Goal: Task Accomplishment & Management: Manage account settings

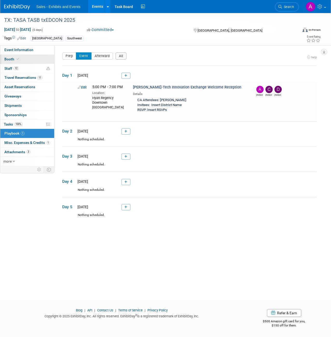
click at [10, 60] on span "Booth" at bounding box center [12, 59] width 16 height 4
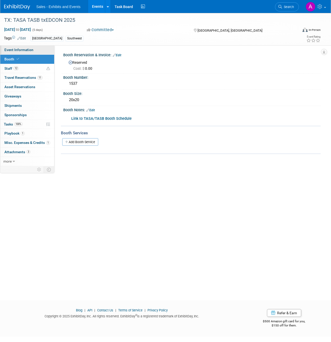
click at [29, 48] on span "Event Information" at bounding box center [18, 50] width 29 height 4
select select "Southwest"
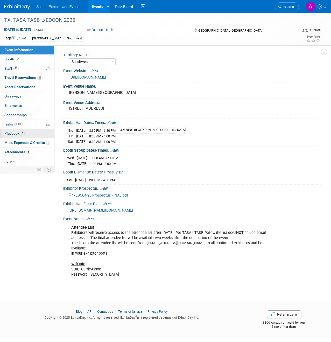
click at [22, 135] on span "1" at bounding box center [23, 133] width 4 height 4
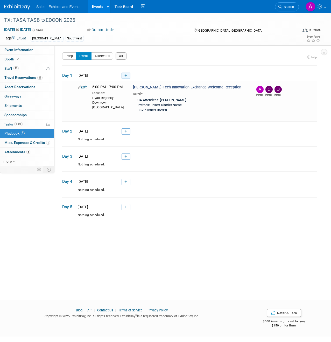
click at [127, 74] on link at bounding box center [126, 76] width 9 height 6
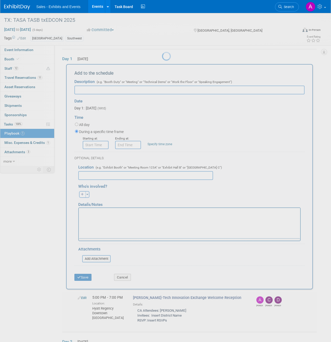
scroll to position [17, 0]
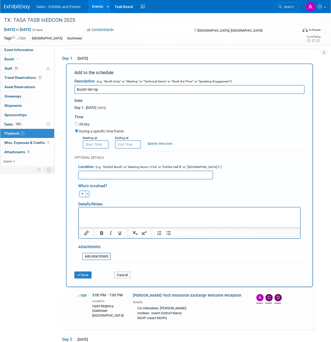
type input "Booth Set-Up"
click at [99, 143] on input "8:00 AM" at bounding box center [96, 144] width 26 height 8
click at [98, 154] on span at bounding box center [94, 157] width 9 height 9
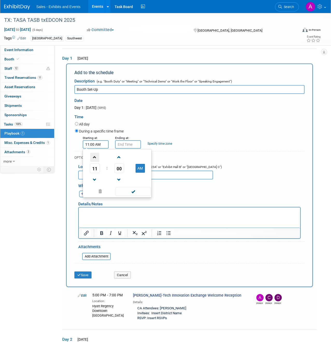
click at [98, 154] on span at bounding box center [94, 157] width 9 height 9
click at [95, 177] on span at bounding box center [94, 179] width 9 height 9
type input "11:00 AM"
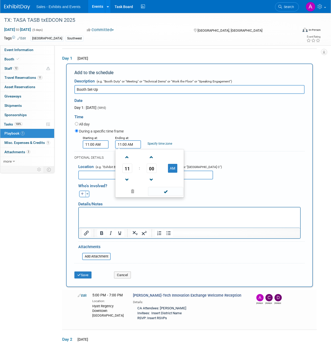
click at [132, 143] on input "11:00 AM" at bounding box center [128, 144] width 26 height 8
click at [127, 157] on span at bounding box center [127, 157] width 9 height 9
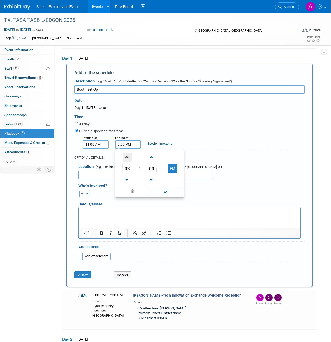
click at [127, 157] on span at bounding box center [127, 157] width 9 height 9
click at [128, 178] on span at bounding box center [127, 179] width 9 height 9
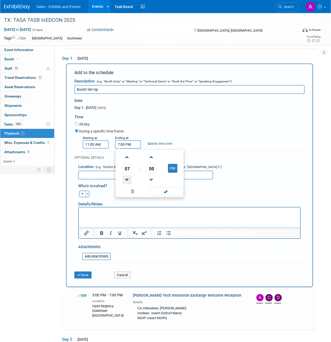
type input "6:00 PM"
click at [160, 127] on div "All day" at bounding box center [190, 124] width 230 height 7
click at [160, 144] on link "Specify time zone" at bounding box center [160, 144] width 25 height 4
type input "CST"
click at [187, 133] on div "During a specific time frame" at bounding box center [190, 131] width 230 height 7
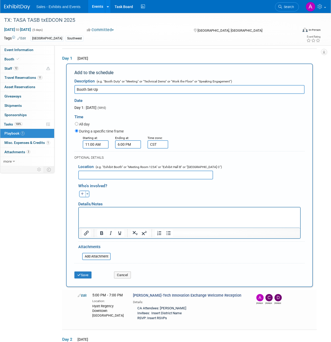
click at [114, 173] on input "text" at bounding box center [145, 175] width 135 height 9
type input "Exhibit Area"
click at [121, 193] on div "[PERSON_NAME] remove [PERSON_NAME] (me) remove Ale remove remove remove" at bounding box center [191, 193] width 234 height 8
click at [86, 193] on button "Toggle Dropdown" at bounding box center [88, 194] width 4 height 7
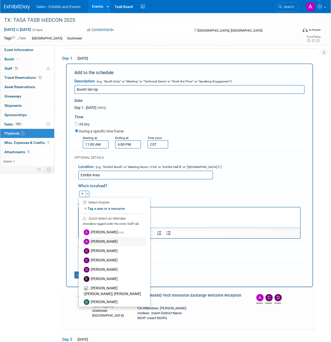
click at [117, 239] on label "[PERSON_NAME]" at bounding box center [114, 241] width 64 height 9
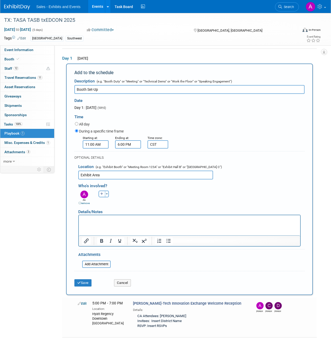
click at [103, 194] on icon "button" at bounding box center [101, 193] width 3 height 3
select select
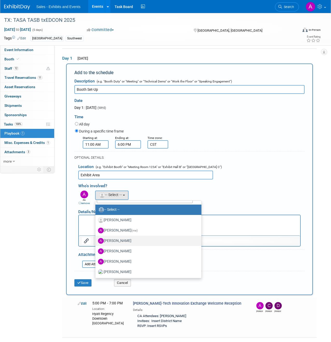
scroll to position [0, 0]
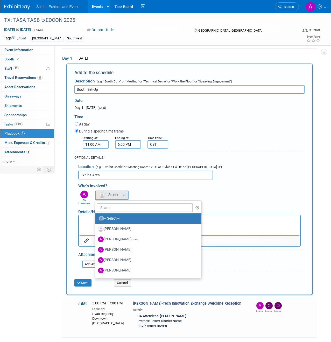
click at [144, 182] on div "Who's involved?" at bounding box center [191, 185] width 226 height 9
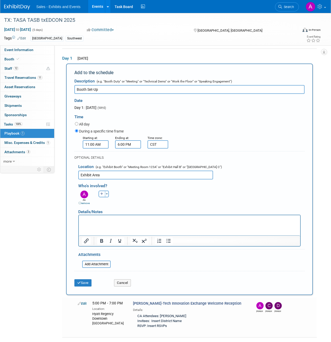
click at [104, 194] on button "button" at bounding box center [102, 194] width 7 height 7
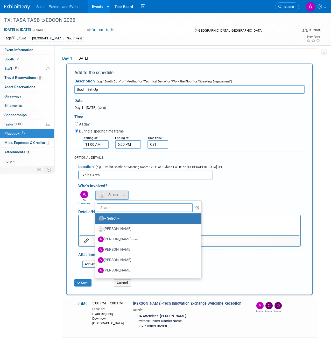
click at [109, 208] on input "text" at bounding box center [145, 207] width 96 height 9
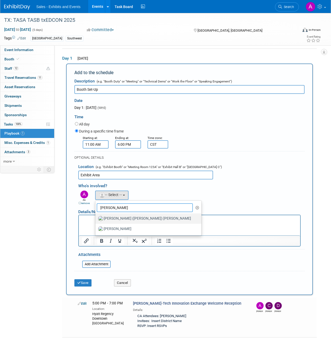
type input "[PERSON_NAME]"
click at [115, 217] on label "[PERSON_NAME] ([PERSON_NAME]) [PERSON_NAME]" at bounding box center [147, 218] width 98 height 8
click at [96, 217] on input "[PERSON_NAME] ([PERSON_NAME]) [PERSON_NAME]" at bounding box center [94, 217] width 3 height 3
select select "bde75d0f-86ea-4184-91d2-cabb5a73ff92"
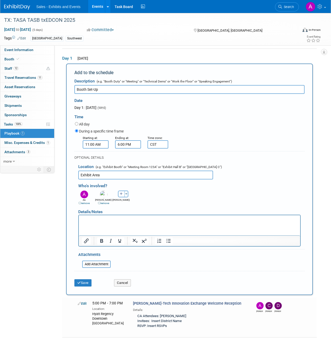
click at [121, 194] on icon "button" at bounding box center [121, 193] width 3 height 3
select select
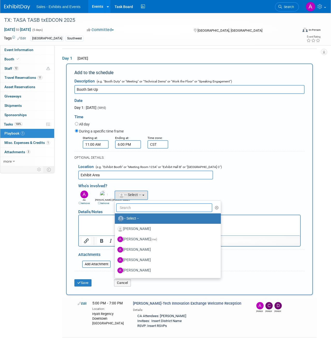
click at [130, 206] on input "text" at bounding box center [164, 207] width 96 height 9
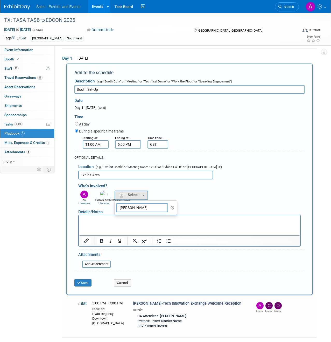
drag, startPoint x: 147, startPoint y: 208, endPoint x: 116, endPoint y: 207, distance: 30.6
click at [116, 207] on input "[PERSON_NAME]" at bounding box center [142, 207] width 52 height 9
type input "L"
type input "[PERSON_NAME]"
click at [127, 218] on label "[PERSON_NAME]" at bounding box center [144, 218] width 54 height 8
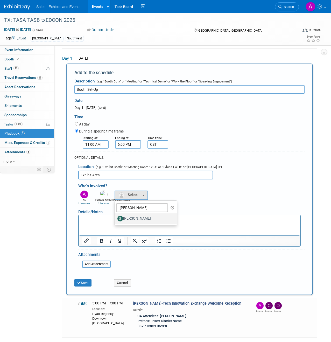
click at [116, 218] on input "[PERSON_NAME]" at bounding box center [113, 217] width 3 height 3
select select "fdaf711d-7db2-47fe-90c9-73ebc89c8412"
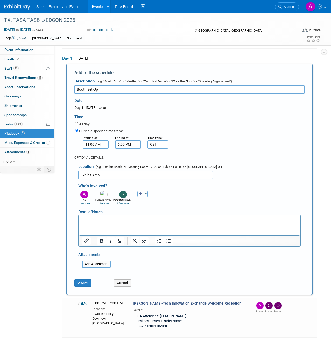
click at [138, 195] on button "button" at bounding box center [140, 194] width 7 height 7
select select
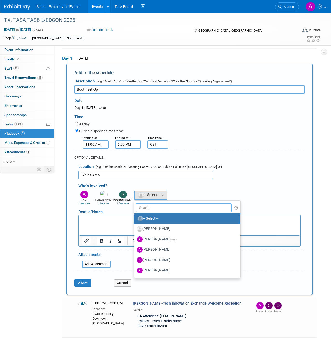
click at [161, 209] on input "text" at bounding box center [184, 207] width 96 height 9
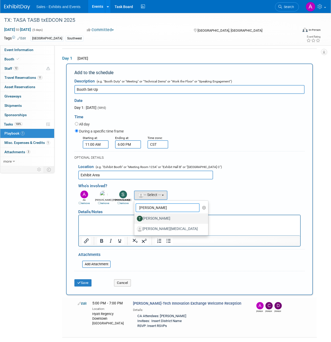
type input "[PERSON_NAME]"
click at [166, 221] on label "[PERSON_NAME]" at bounding box center [170, 218] width 66 height 8
click at [135, 220] on input "[PERSON_NAME]" at bounding box center [133, 217] width 3 height 3
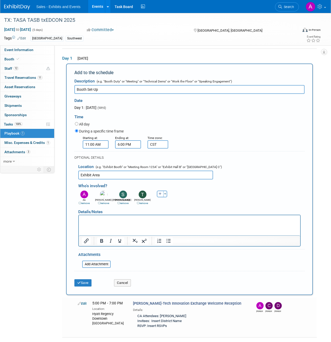
click at [160, 192] on icon "button" at bounding box center [160, 193] width 3 height 3
select select
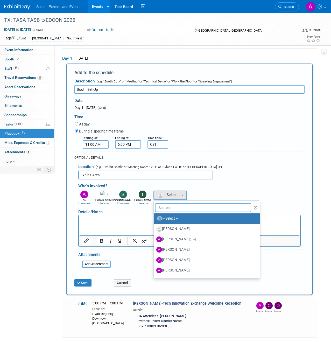
click at [168, 208] on input "text" at bounding box center [203, 207] width 96 height 9
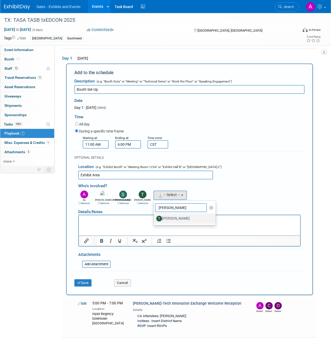
type input "[PERSON_NAME]"
click at [175, 218] on label "[PERSON_NAME]" at bounding box center [183, 218] width 54 height 8
click at [155, 218] on input "[PERSON_NAME]" at bounding box center [152, 217] width 3 height 3
select select "27e61162-f37c-4806-bdb1-03d201e9670c"
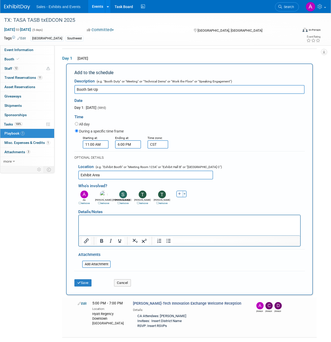
click at [180, 193] on icon "button" at bounding box center [179, 193] width 3 height 3
select select
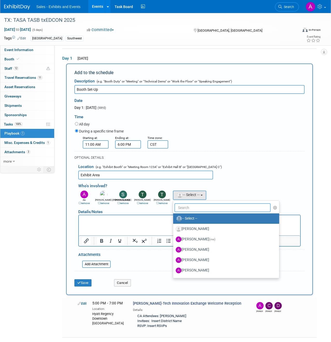
click at [193, 211] on input "text" at bounding box center [223, 207] width 96 height 9
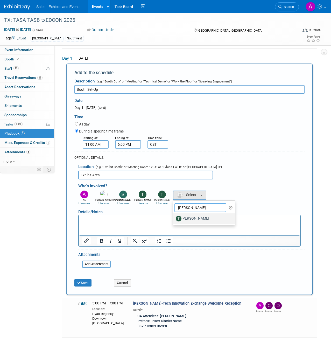
type input "[PERSON_NAME]"
click at [196, 215] on label "[PERSON_NAME]" at bounding box center [203, 218] width 54 height 8
click at [174, 216] on input "[PERSON_NAME]" at bounding box center [172, 217] width 3 height 3
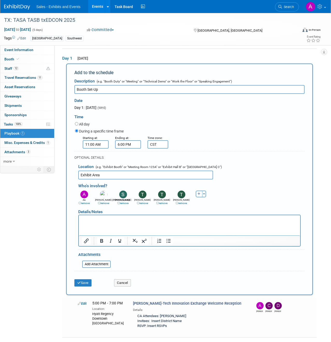
click at [199, 195] on icon "button" at bounding box center [199, 193] width 3 height 3
select select
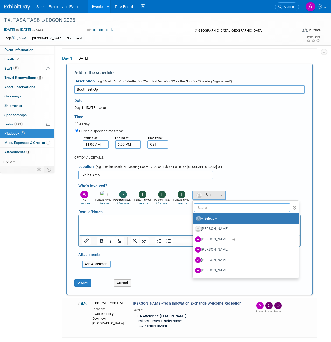
click at [205, 208] on input "text" at bounding box center [242, 207] width 96 height 9
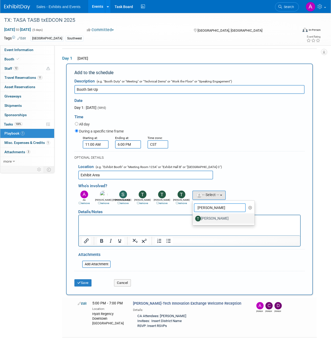
type input "[PERSON_NAME]"
click at [211, 216] on label "[PERSON_NAME]" at bounding box center [222, 218] width 54 height 8
click at [193, 216] on input "[PERSON_NAME]" at bounding box center [191, 217] width 3 height 3
select select "27e61162-f37c-4806-bdb1-03d201e9670c"
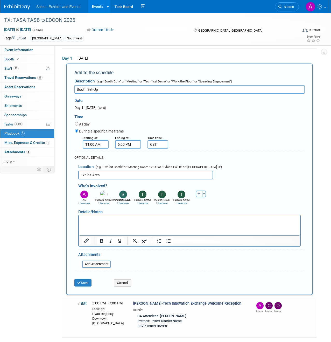
click at [199, 195] on button "button" at bounding box center [199, 194] width 7 height 7
select select
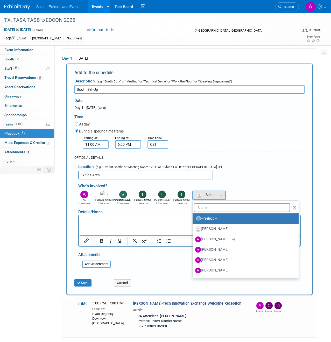
click at [203, 210] on input "text" at bounding box center [242, 207] width 96 height 9
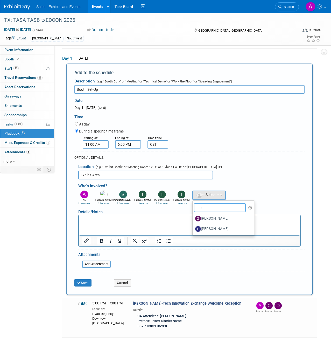
type input "L"
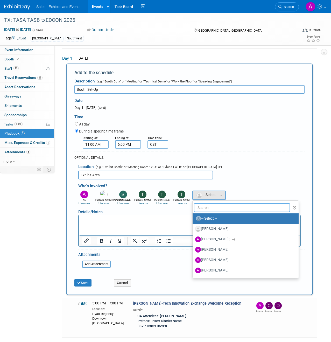
click at [207, 210] on input "text" at bounding box center [242, 207] width 96 height 9
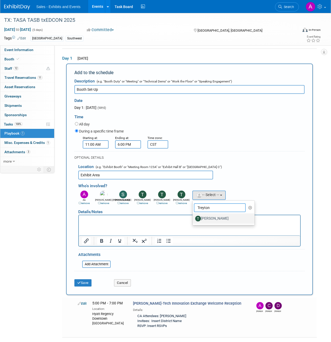
type input "Treyton"
click at [213, 214] on label "[PERSON_NAME]" at bounding box center [222, 218] width 54 height 8
click at [193, 216] on input "[PERSON_NAME]" at bounding box center [191, 217] width 3 height 3
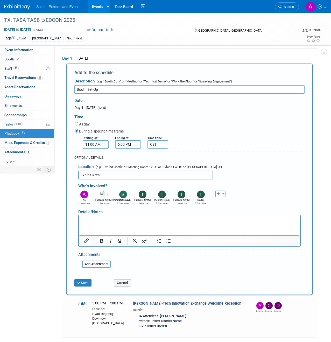
click at [84, 222] on html at bounding box center [189, 218] width 221 height 7
click at [86, 241] on icon "Insert/edit link" at bounding box center [86, 241] width 6 height 6
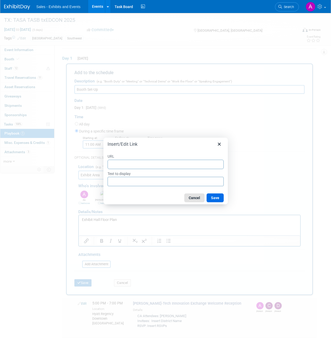
click at [198, 200] on button "Cancel" at bounding box center [194, 197] width 20 height 9
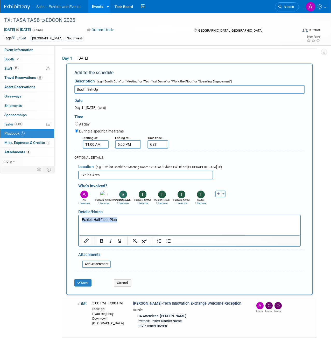
drag, startPoint x: 123, startPoint y: 220, endPoint x: 79, endPoint y: 219, distance: 44.4
click at [79, 219] on html "Exhibit Hall Floor Plan" at bounding box center [189, 218] width 221 height 7
click at [88, 239] on icon "Insert/edit link" at bounding box center [86, 241] width 6 height 6
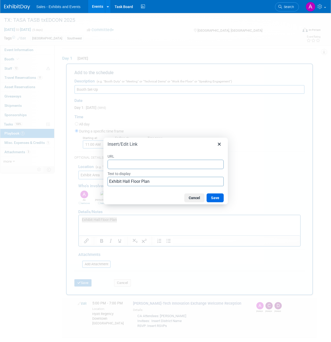
type input "[URL][DOMAIN_NAME][DOMAIN_NAME]"
click at [215, 198] on button "Save" at bounding box center [215, 197] width 17 height 9
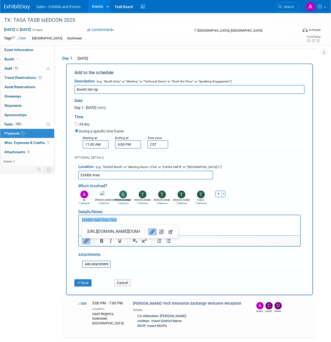
click at [139, 216] on html "Exhibit Hall Floor Plan" at bounding box center [189, 218] width 221 height 7
click at [105, 220] on link "﻿Exhibit Hall Floor Plan" at bounding box center [99, 219] width 35 height 4
click at [209, 220] on p "Exhibit Hall Floor Plan" at bounding box center [189, 219] width 215 height 5
click at [85, 283] on button "Save" at bounding box center [82, 282] width 17 height 7
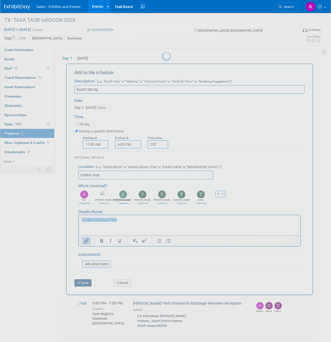
scroll to position [0, 0]
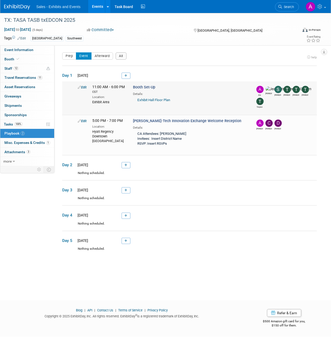
click at [152, 99] on link "Exhibit Hall Floor Plan" at bounding box center [153, 100] width 33 height 4
click at [128, 165] on link at bounding box center [126, 165] width 9 height 6
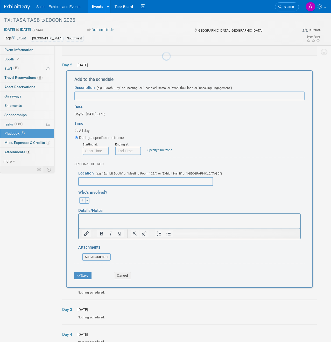
scroll to position [107, 0]
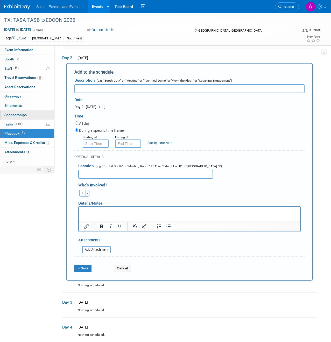
paste input "[PERSON_NAME]-Tech Innovation Exchange Breakfast & Keynote Address"
type input "[PERSON_NAME]-Tech Innovation Exchange Breakfast & Keynote Address"
click at [101, 142] on input "8:00 AM" at bounding box center [96, 144] width 26 height 8
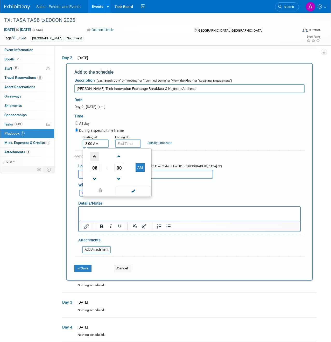
click at [96, 155] on span at bounding box center [94, 156] width 9 height 9
click at [95, 175] on span at bounding box center [94, 179] width 9 height 9
click at [117, 176] on span at bounding box center [119, 179] width 9 height 9
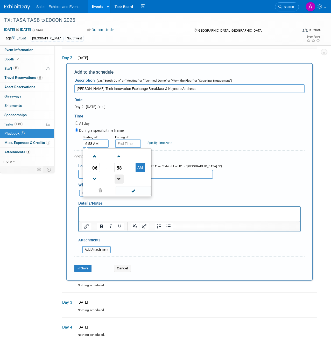
click at [117, 176] on span at bounding box center [119, 179] width 9 height 9
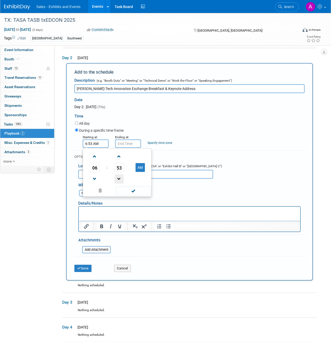
click at [117, 176] on span at bounding box center [119, 179] width 9 height 9
click at [121, 167] on span "52" at bounding box center [119, 167] width 10 height 9
click at [124, 170] on td "30" at bounding box center [125, 171] width 17 height 14
type input "6:30 AM"
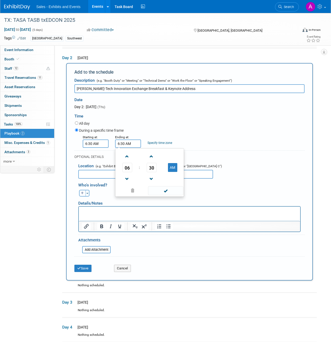
click at [135, 143] on input "6:30 AM" at bounding box center [128, 144] width 26 height 8
click at [127, 158] on span at bounding box center [127, 156] width 9 height 9
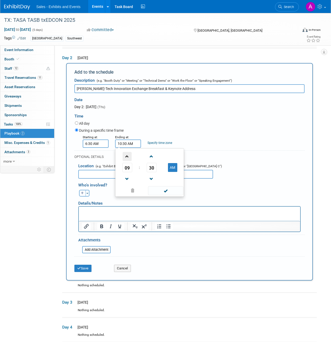
click at [127, 158] on span at bounding box center [127, 156] width 9 height 9
click at [125, 178] on span at bounding box center [127, 179] width 9 height 9
click at [150, 177] on span at bounding box center [151, 179] width 9 height 9
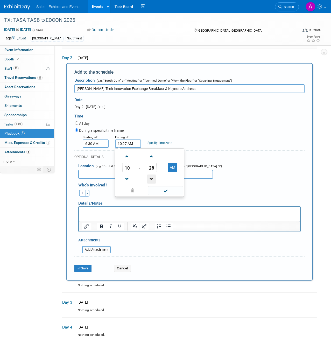
click at [150, 177] on span at bounding box center [151, 179] width 9 height 9
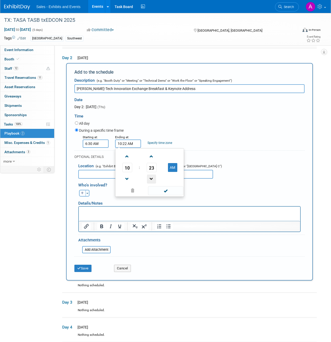
click at [150, 177] on span at bounding box center [151, 179] width 9 height 9
click at [150, 176] on span at bounding box center [151, 179] width 9 height 9
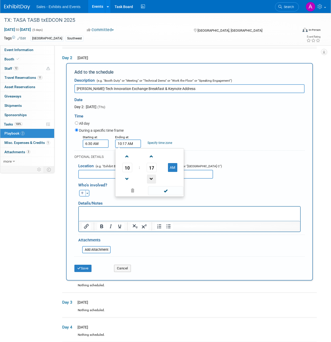
click at [150, 176] on span at bounding box center [151, 179] width 9 height 9
type input "10:15 AM"
click at [192, 128] on div "During a specific time frame" at bounding box center [190, 130] width 230 height 7
click at [157, 143] on link "Specify time zone" at bounding box center [160, 143] width 25 height 4
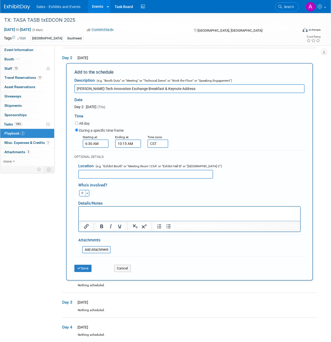
type input "CST"
click at [199, 135] on div "Starting at: 6:30 AM Ending at: 10:15 AM Specify time zone Time zone: CST" at bounding box center [190, 140] width 238 height 13
click at [129, 171] on input "text" at bounding box center [145, 174] width 135 height 9
type input "Hyatt Regency"
click at [82, 193] on icon "button" at bounding box center [82, 193] width 3 height 3
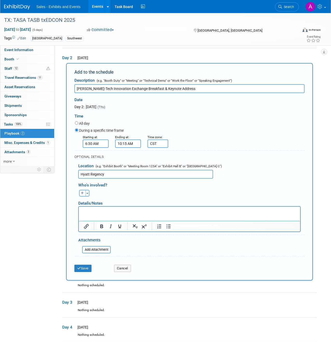
select select
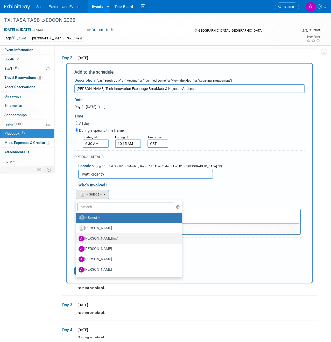
click at [107, 238] on label "[PERSON_NAME] (me)" at bounding box center [128, 238] width 98 height 8
click at [77, 238] on input "[PERSON_NAME] (me)" at bounding box center [74, 237] width 3 height 3
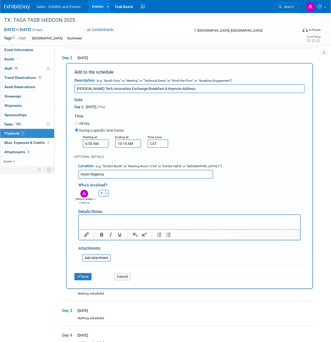
click at [102, 193] on icon "button" at bounding box center [101, 193] width 3 height 3
select select
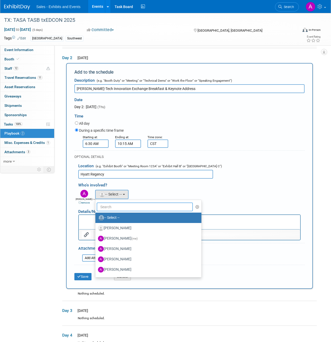
click at [126, 207] on input "text" at bounding box center [145, 207] width 96 height 9
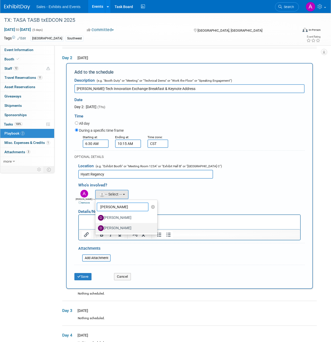
type input "[PERSON_NAME]"
click at [122, 225] on label "[PERSON_NAME]" at bounding box center [125, 228] width 54 height 8
click at [96, 226] on input "[PERSON_NAME]" at bounding box center [94, 227] width 3 height 3
select select "9fea27b3-b179-4460-aa47-d1728db00003"
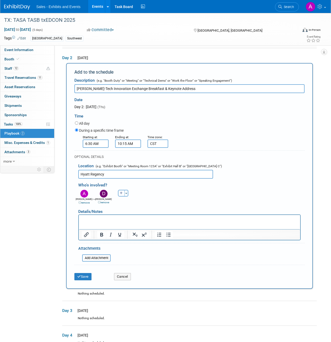
click at [121, 194] on button "button" at bounding box center [121, 193] width 7 height 7
select select
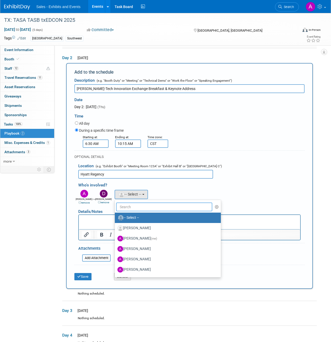
click at [126, 208] on input "text" at bounding box center [164, 207] width 96 height 9
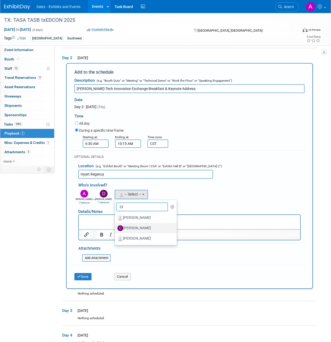
type input "Cl"
click at [135, 225] on label "[PERSON_NAME]" at bounding box center [144, 228] width 54 height 8
click at [116, 226] on input "[PERSON_NAME]" at bounding box center [113, 227] width 3 height 3
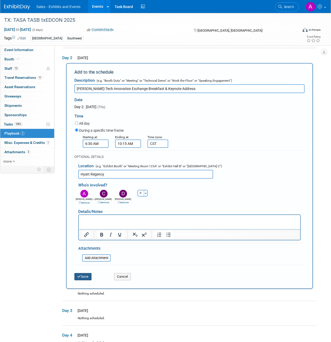
click at [86, 276] on button "Save" at bounding box center [82, 276] width 17 height 7
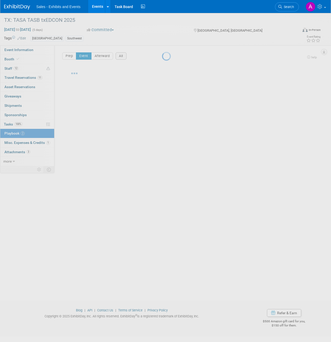
scroll to position [0, 0]
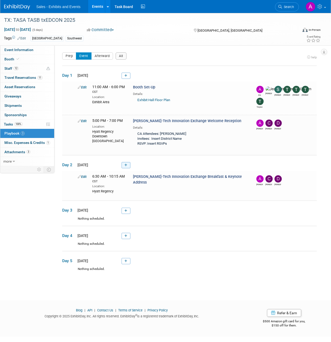
click at [129, 165] on link at bounding box center [126, 165] width 9 height 6
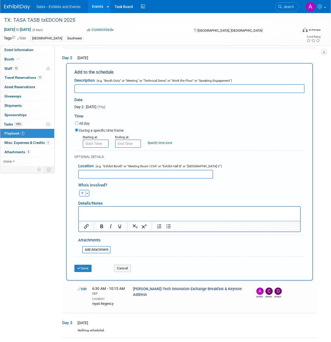
paste input "[PERSON_NAME]-Tech Innovation Exchange Leadership Exchange Forum I – III and Fo…"
type input "[PERSON_NAME]-Tech Innovation Exchange Leadership Exchange Forum I – III and Fo…"
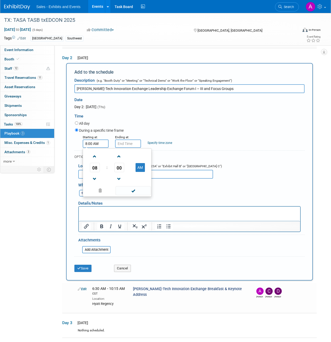
click at [97, 145] on input "8:00 AM" at bounding box center [96, 144] width 26 height 8
click at [96, 158] on span at bounding box center [94, 156] width 9 height 9
click at [97, 176] on span at bounding box center [94, 179] width 9 height 9
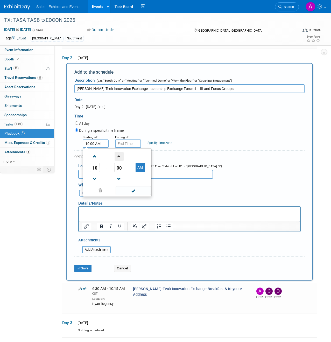
click at [121, 155] on span at bounding box center [119, 156] width 9 height 9
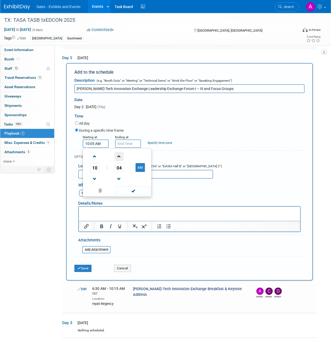
click at [121, 155] on span at bounding box center [119, 156] width 9 height 9
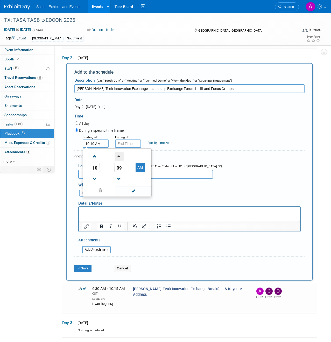
click at [121, 155] on span at bounding box center [119, 156] width 9 height 9
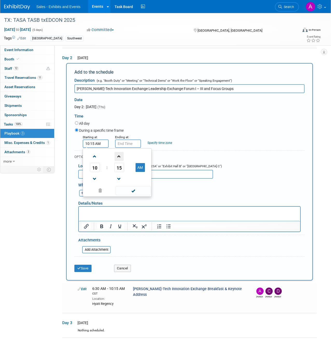
click at [121, 155] on span at bounding box center [119, 156] width 9 height 9
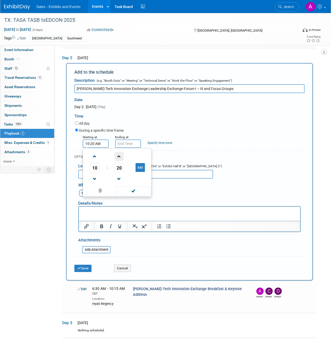
click at [121, 155] on span at bounding box center [119, 156] width 9 height 9
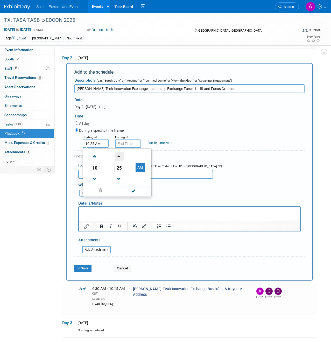
click at [121, 155] on span at bounding box center [119, 156] width 9 height 9
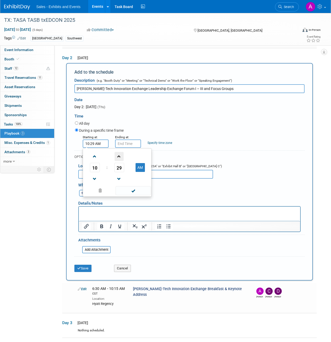
type input "10:30 AM"
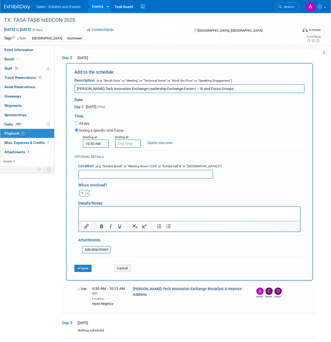
click at [174, 157] on div "OPTIONAL DETAILS:" at bounding box center [189, 157] width 230 height 5
click at [134, 146] on input "10:30 AM" at bounding box center [128, 144] width 26 height 8
click at [128, 159] on span at bounding box center [127, 156] width 9 height 9
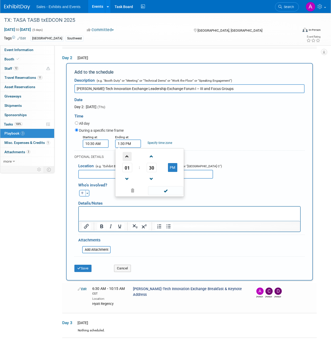
click at [128, 159] on span at bounding box center [127, 156] width 9 height 9
type input "3:30 PM"
click at [201, 127] on div "All day During a specific time frame Starting at: 10:30 AM Ending at: 3:30 PM 0…" at bounding box center [190, 133] width 230 height 27
click at [148, 172] on input "text" at bounding box center [145, 174] width 135 height 9
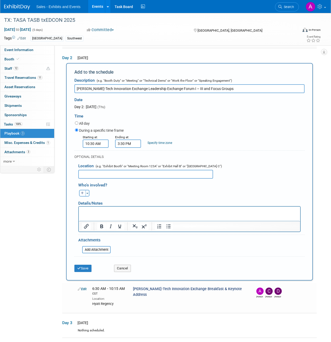
click at [144, 177] on input "text" at bounding box center [145, 174] width 135 height 9
type input "Hyatt Regency"
click at [82, 191] on button "button" at bounding box center [82, 193] width 7 height 7
select select
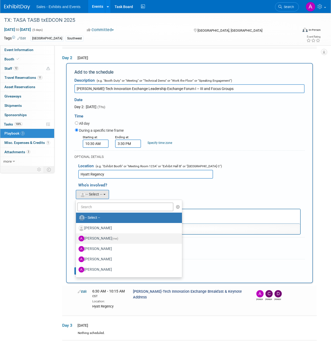
click at [109, 237] on label "[PERSON_NAME] (me)" at bounding box center [128, 238] width 98 height 8
click at [77, 237] on input "[PERSON_NAME] (me)" at bounding box center [74, 237] width 3 height 3
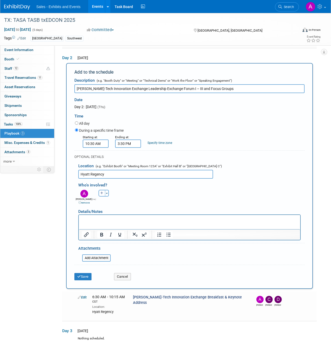
select select "690ddb1b-ff14-4acb-826f-0513010a086b"
click at [102, 191] on button "button" at bounding box center [102, 193] width 7 height 7
select select
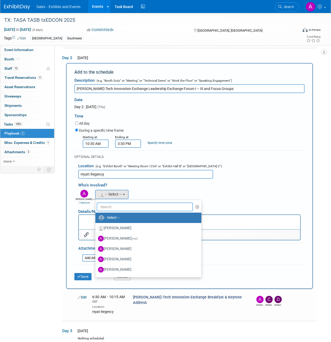
click at [111, 205] on input "text" at bounding box center [145, 207] width 96 height 9
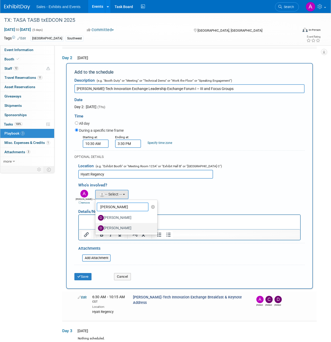
type input "[PERSON_NAME]"
click at [123, 228] on label "[PERSON_NAME]" at bounding box center [125, 228] width 54 height 8
click at [96, 228] on input "[PERSON_NAME]" at bounding box center [94, 227] width 3 height 3
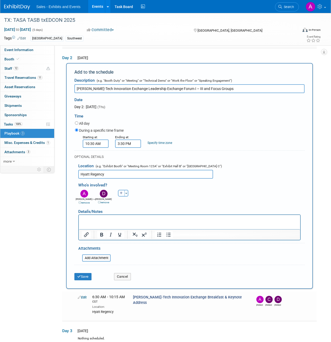
click at [121, 193] on icon "button" at bounding box center [121, 193] width 3 height 3
select select
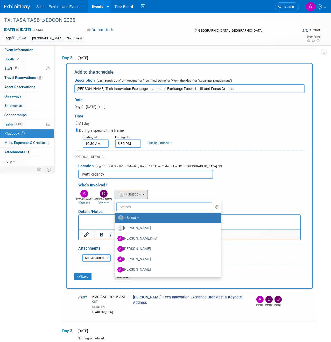
click at [126, 206] on input "text" at bounding box center [164, 207] width 96 height 9
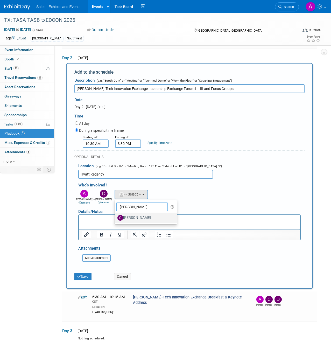
type input "[PERSON_NAME]"
click at [128, 217] on label "[PERSON_NAME]" at bounding box center [144, 218] width 54 height 8
click at [116, 217] on input "[PERSON_NAME]" at bounding box center [113, 216] width 3 height 3
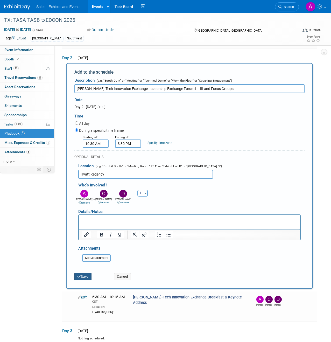
click at [85, 277] on button "Save" at bounding box center [82, 276] width 17 height 7
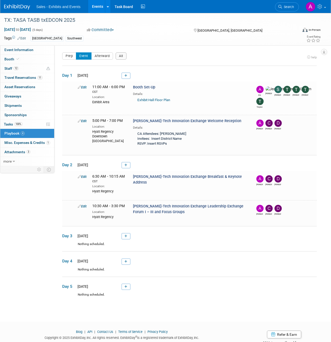
scroll to position [16, 0]
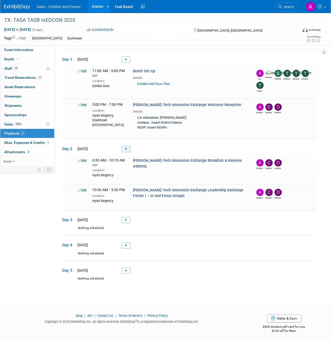
click at [127, 149] on icon at bounding box center [125, 149] width 3 height 3
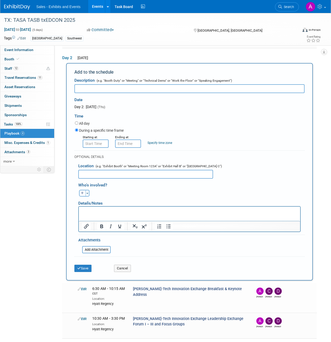
scroll to position [0, 0]
paste input "TxEDCON Opening Reception"
type input "TxEDCON Opening Reception"
click at [98, 145] on input "8:00 AM" at bounding box center [96, 144] width 26 height 8
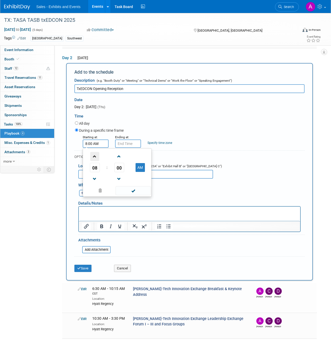
click at [95, 158] on span at bounding box center [94, 156] width 9 height 9
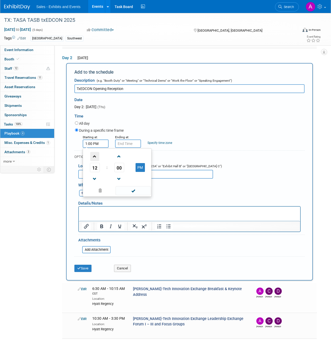
click at [96, 157] on span at bounding box center [94, 156] width 9 height 9
click at [122, 155] on span at bounding box center [119, 156] width 9 height 9
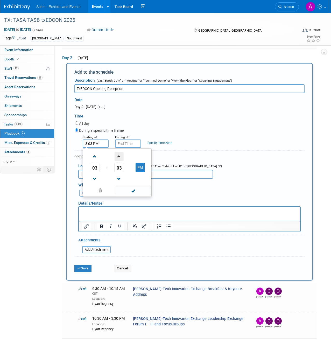
click at [122, 155] on span at bounding box center [119, 156] width 9 height 9
click at [120, 166] on span "04" at bounding box center [119, 167] width 10 height 9
click at [128, 170] on td "30" at bounding box center [125, 171] width 17 height 14
type input "3:30 PM"
click at [138, 145] on input "3:30 PM" at bounding box center [128, 144] width 26 height 8
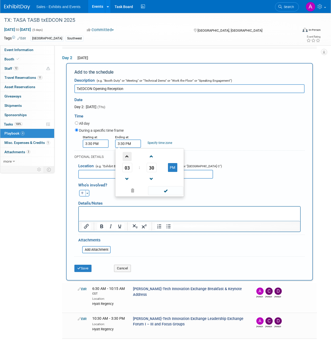
click at [128, 157] on span at bounding box center [127, 156] width 9 height 9
type input "6:30 PM"
click at [211, 122] on div "All day" at bounding box center [190, 123] width 230 height 7
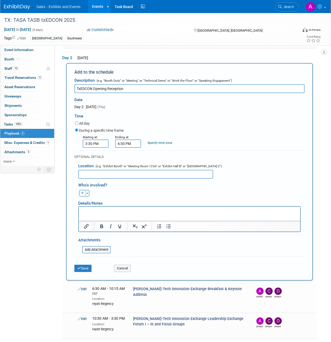
click at [159, 143] on link "Specify time zone" at bounding box center [160, 143] width 25 height 4
type input "CST"
click at [132, 172] on input "text" at bounding box center [145, 174] width 135 height 9
type input "Exhibit Hall"
click at [83, 193] on icon "button" at bounding box center [82, 193] width 3 height 3
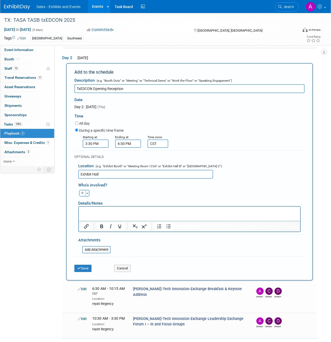
select select
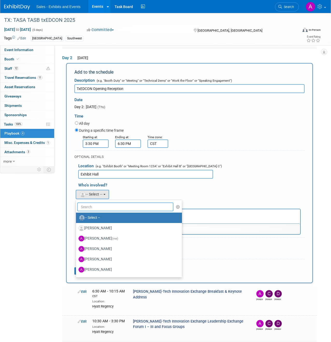
click at [101, 204] on input "text" at bounding box center [125, 207] width 96 height 9
click at [125, 193] on div "[PERSON_NAME] remove [PERSON_NAME] (me) remove Ale remove remove remove" at bounding box center [191, 194] width 234 height 11
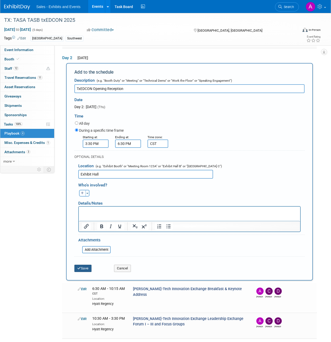
drag, startPoint x: 86, startPoint y: 268, endPoint x: -111, endPoint y: 144, distance: 232.5
click at [0, 144] on html "Sales - Exhibits and Events Events Add Event Bulk Upload Events Shareable Event…" at bounding box center [165, 64] width 331 height 342
click at [95, 211] on p "Rich Text Area. Press ALT-0 for help." at bounding box center [189, 211] width 215 height 5
click at [87, 270] on button "Save" at bounding box center [82, 268] width 17 height 7
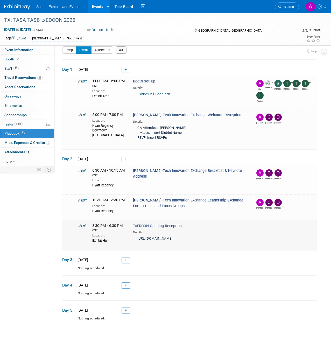
scroll to position [7, 0]
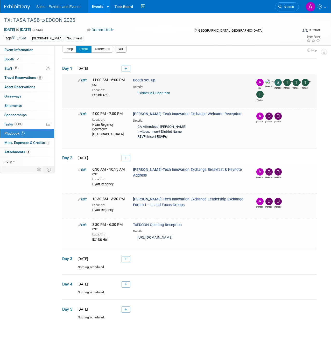
click at [83, 80] on link "Edit" at bounding box center [82, 80] width 9 height 4
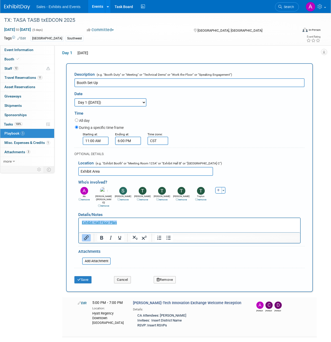
scroll to position [0, 0]
click at [120, 276] on button "Cancel" at bounding box center [122, 279] width 17 height 7
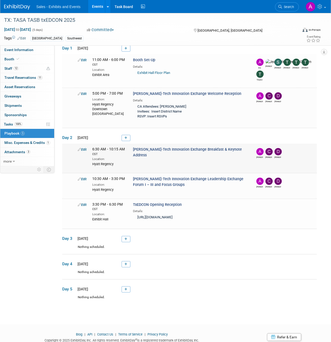
scroll to position [41, 0]
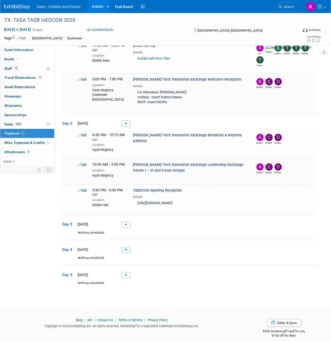
click at [126, 250] on icon at bounding box center [125, 249] width 3 height 3
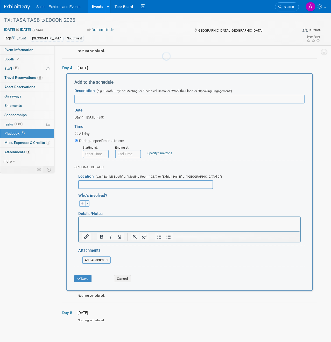
scroll to position [233, 0]
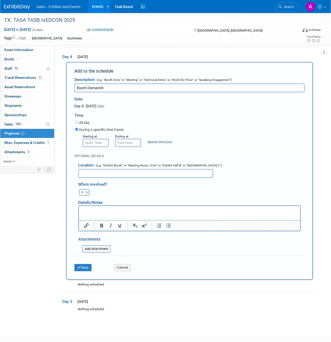
type input "Booth Dismantle"
click at [100, 141] on input "8:00 AM" at bounding box center [96, 143] width 26 height 8
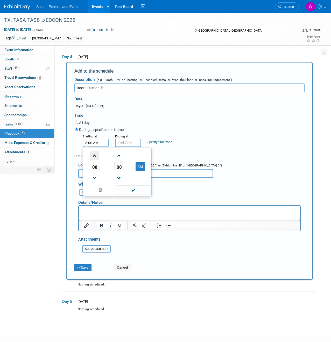
click at [97, 155] on span at bounding box center [94, 155] width 9 height 9
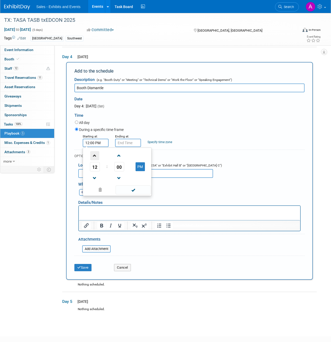
type input "1:00 PM"
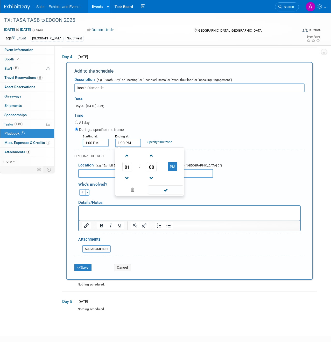
click at [126, 143] on input "1:00 PM" at bounding box center [128, 143] width 26 height 8
click at [127, 152] on span at bounding box center [127, 155] width 9 height 9
click at [127, 154] on span at bounding box center [127, 155] width 9 height 9
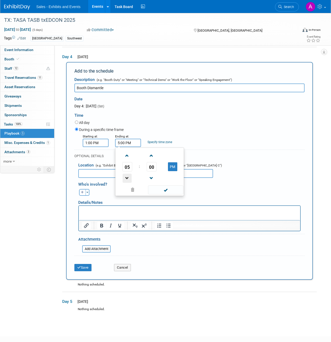
click at [126, 178] on span at bounding box center [127, 178] width 9 height 9
type input "4:00 PM"
click at [166, 124] on div "All day" at bounding box center [190, 123] width 230 height 7
click at [163, 140] on div "Specify time zone" at bounding box center [160, 139] width 25 height 11
click at [162, 142] on link "Specify time zone" at bounding box center [160, 142] width 25 height 4
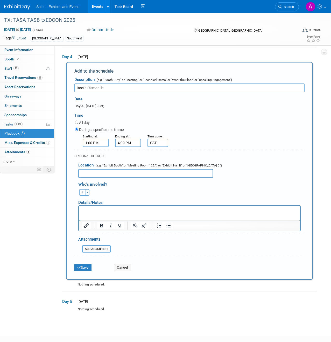
type input "CST"
click at [184, 121] on div "All day" at bounding box center [190, 123] width 230 height 7
click at [129, 171] on input "text" at bounding box center [145, 173] width 135 height 9
type input "Exhibit hall"
click at [85, 212] on p "Rich Text Area. Press ALT-0 for help." at bounding box center [189, 210] width 215 height 5
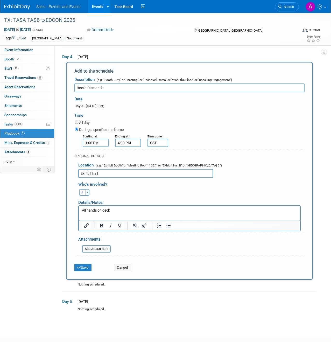
click at [114, 210] on p "All hands on deck" at bounding box center [189, 210] width 215 height 5
drag, startPoint x: 114, startPoint y: 210, endPoint x: 69, endPoint y: 210, distance: 45.6
click at [79, 210] on html "All hands on deck" at bounding box center [189, 209] width 221 height 7
click at [86, 266] on button "Save" at bounding box center [82, 267] width 17 height 7
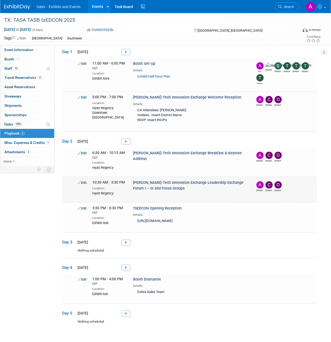
scroll to position [0, 0]
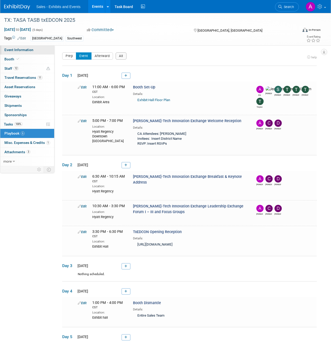
click at [26, 49] on span "Event Information" at bounding box center [18, 50] width 29 height 4
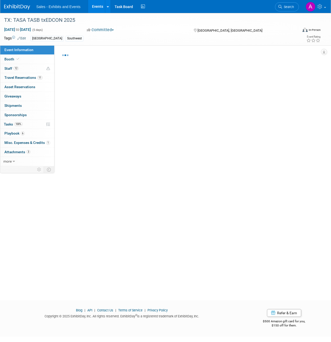
select select "Southwest"
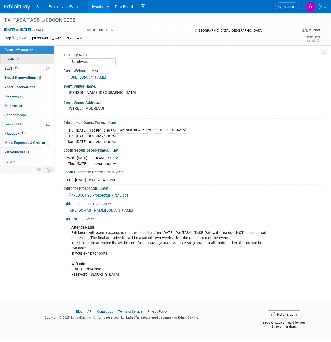
click at [20, 60] on link "Booth" at bounding box center [27, 59] width 54 height 9
select select "Southwest"
drag, startPoint x: 86, startPoint y: 215, endPoint x: 68, endPoint y: 209, distance: 18.5
click at [68, 209] on div "[URL][DOMAIN_NAME][DOMAIN_NAME]" at bounding box center [192, 210] width 251 height 6
copy span "[URL][DOMAIN_NAME][DOMAIN_NAME]"
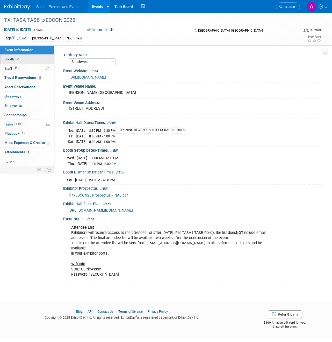
click at [11, 59] on span "Booth" at bounding box center [12, 59] width 16 height 4
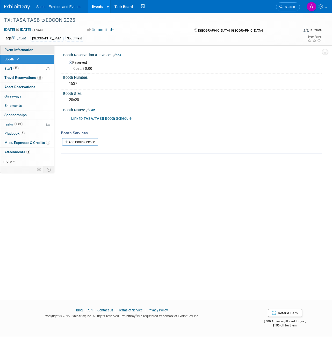
click at [28, 52] on link "Event Information" at bounding box center [27, 49] width 54 height 9
select select "Southwest"
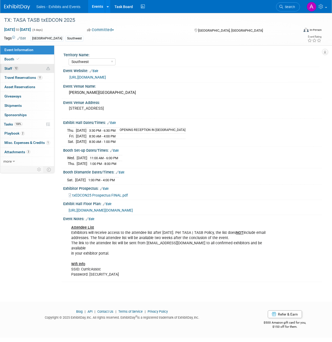
click at [10, 66] on link "12 Staff 12" at bounding box center [27, 68] width 54 height 9
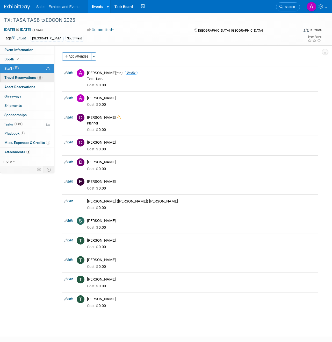
click at [26, 78] on span "Travel Reservations 11" at bounding box center [23, 77] width 38 height 4
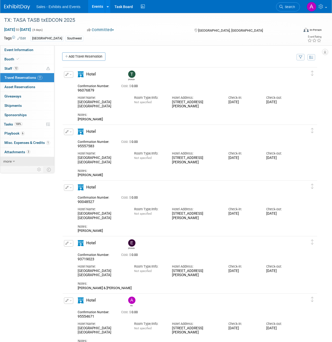
click at [13, 161] on icon at bounding box center [14, 162] width 2 height 4
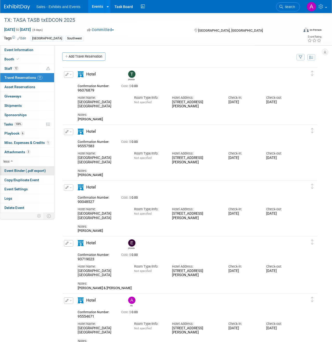
click at [29, 171] on span "Event Binder (.pdf export)" at bounding box center [24, 171] width 41 height 4
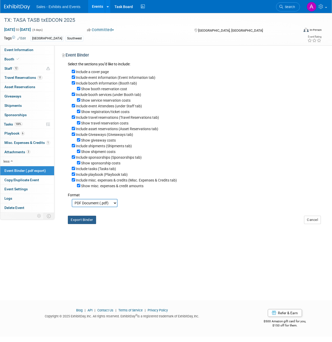
click at [78, 221] on button "Export Binder" at bounding box center [82, 220] width 28 height 8
